Goal: Information Seeking & Learning: Learn about a topic

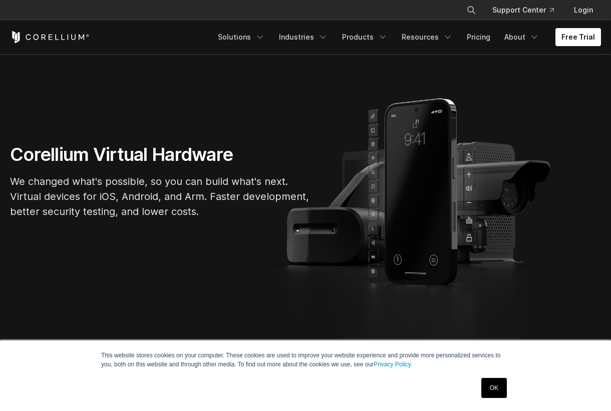
scroll to position [96, 0]
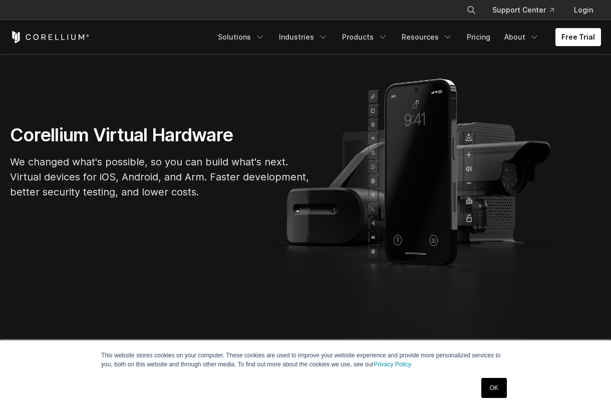
click at [491, 381] on link "OK" at bounding box center [494, 388] width 26 height 20
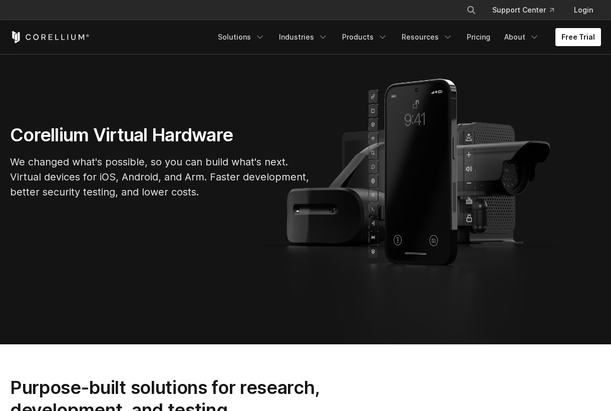
click at [558, 36] on link "Free Trial" at bounding box center [578, 37] width 46 height 18
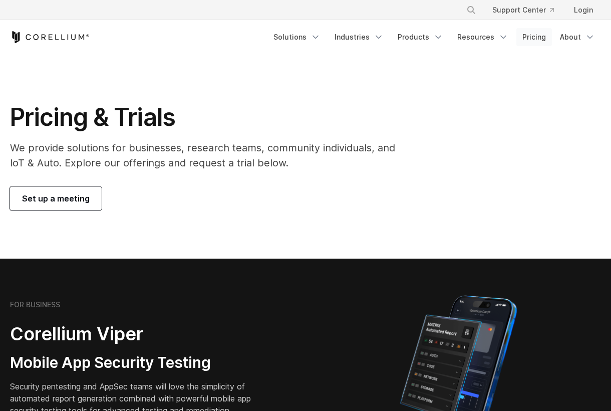
click at [529, 41] on link "Pricing" at bounding box center [534, 37] width 36 height 18
click at [535, 38] on link "Pricing" at bounding box center [534, 37] width 36 height 18
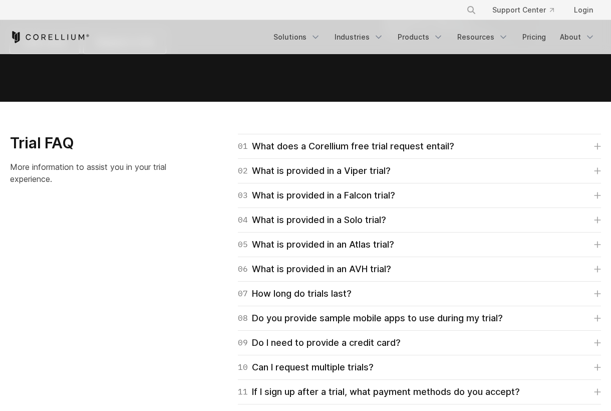
scroll to position [1332, 0]
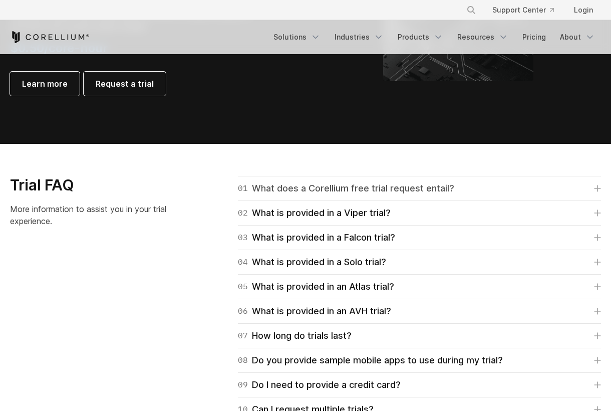
click at [338, 184] on div "01 What does a Corellium free trial request entail?" at bounding box center [346, 188] width 216 height 14
